Goal: Task Accomplishment & Management: Use online tool/utility

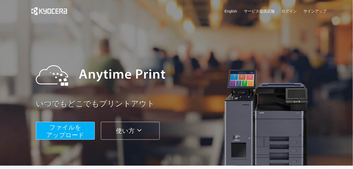
click at [69, 136] on span "ファイルを ​​アップロード" at bounding box center [66, 131] width 38 height 15
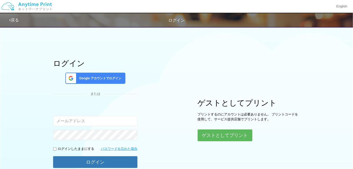
click at [114, 52] on div "ログイン Google アカウントでログイン または 入力されたメールアドレスまたはパスワードが正しくありません。 ログインしたままにする パスワードを忘れた…" at bounding box center [176, 102] width 307 height 157
click at [90, 76] on span "Google アカウントでログイン" at bounding box center [99, 78] width 44 height 4
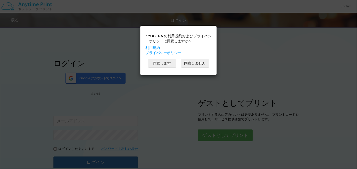
click at [161, 61] on button "同意します" at bounding box center [162, 63] width 28 height 9
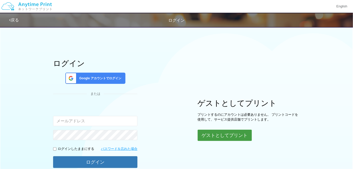
click at [226, 132] on button "ゲストとしてプリント" at bounding box center [225, 135] width 54 height 11
click at [219, 138] on button "ゲストとしてプリント" at bounding box center [225, 135] width 54 height 11
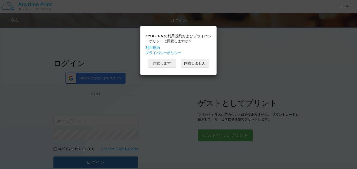
click at [166, 62] on button "同意します" at bounding box center [162, 63] width 28 height 9
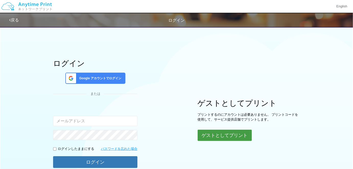
click at [213, 134] on button "ゲストとしてプリント" at bounding box center [225, 135] width 54 height 11
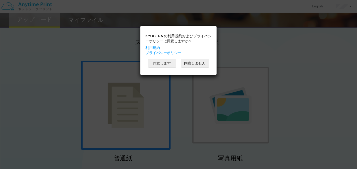
click at [159, 62] on button "同意します" at bounding box center [162, 63] width 28 height 9
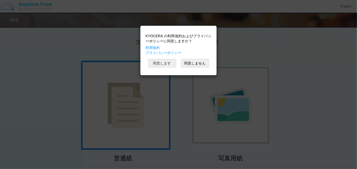
click at [159, 62] on button "同意します" at bounding box center [162, 63] width 28 height 9
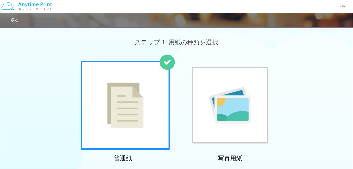
click at [220, 103] on img at bounding box center [230, 105] width 42 height 37
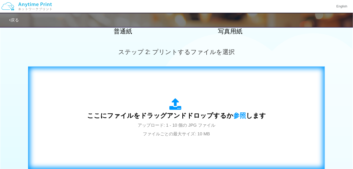
scroll to position [139, 0]
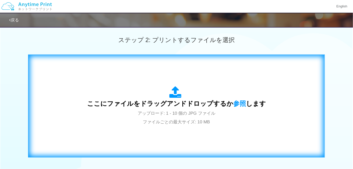
click at [172, 104] on span "ここにファイルをドラッグアンドドロップするか 参照 します" at bounding box center [176, 103] width 179 height 7
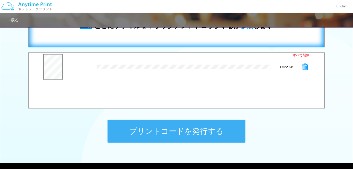
scroll to position [209, 0]
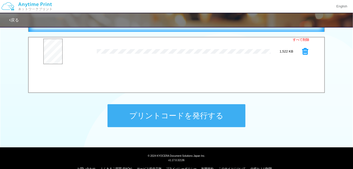
click at [161, 113] on button "プリントコードを発行する" at bounding box center [177, 116] width 138 height 23
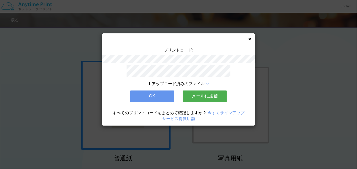
click at [250, 39] on icon at bounding box center [249, 39] width 3 height 3
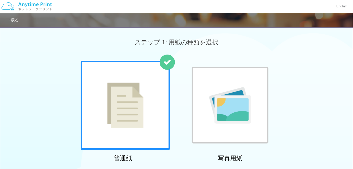
click at [233, 94] on img at bounding box center [230, 105] width 42 height 37
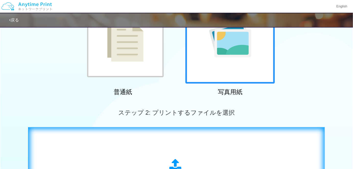
scroll to position [93, 0]
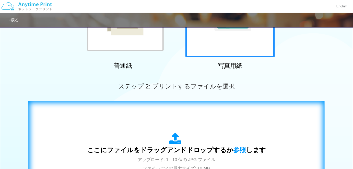
click at [183, 147] on span "ここにファイルをドラッグアンドドロップするか 参照 します" at bounding box center [176, 150] width 179 height 7
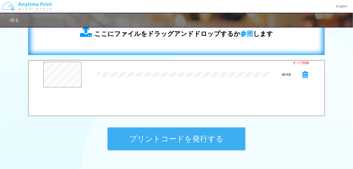
scroll to position [139, 0]
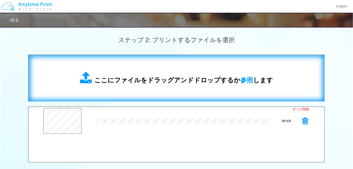
click at [235, 77] on span "ここにファイルをドラッグアンドドロップするか 参照 します" at bounding box center [183, 80] width 179 height 7
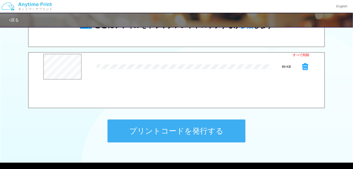
scroll to position [186, 0]
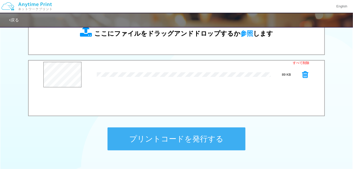
click at [175, 136] on button "プリントコードを発行する" at bounding box center [177, 139] width 138 height 23
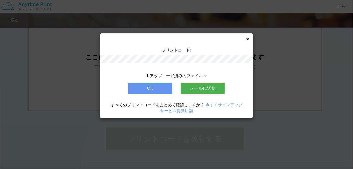
scroll to position [0, 0]
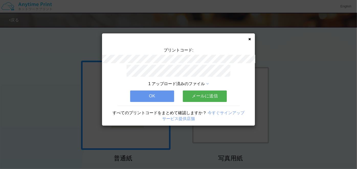
click at [249, 38] on icon at bounding box center [249, 39] width 3 height 3
